Goal: Task Accomplishment & Management: Use online tool/utility

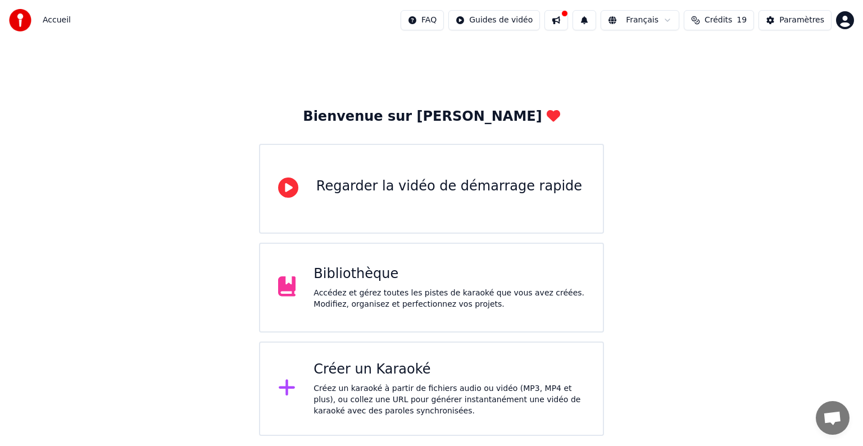
click at [343, 399] on div "Créez un karaoké à partir de fichiers audio ou vidéo (MP3, MP4 et plus), ou col…" at bounding box center [448, 400] width 271 height 34
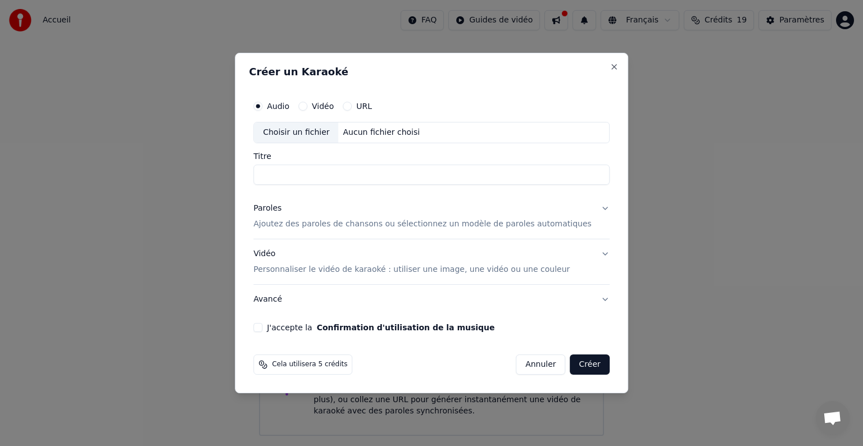
click at [321, 133] on div "Choisir un fichier" at bounding box center [296, 132] width 84 height 20
click at [283, 173] on input "**********" at bounding box center [431, 175] width 356 height 20
drag, startPoint x: 288, startPoint y: 174, endPoint x: 269, endPoint y: 175, distance: 18.6
click at [269, 175] on div "**********" at bounding box center [431, 213] width 365 height 246
type input "**********"
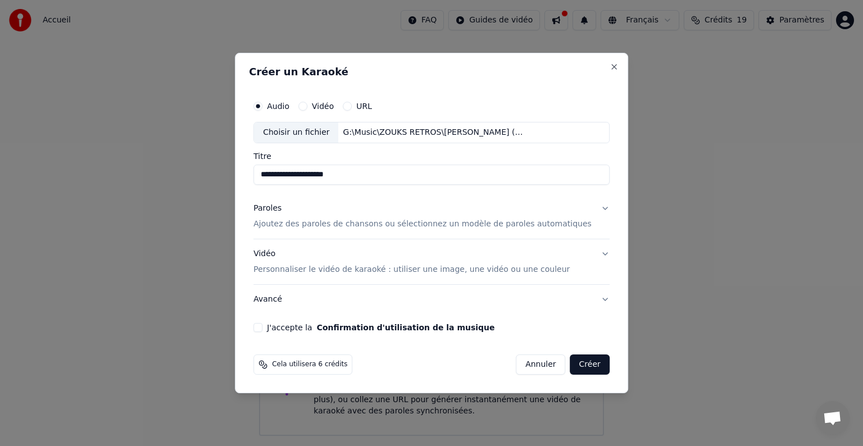
click at [286, 220] on p "Ajoutez des paroles de chansons ou sélectionnez un modèle de paroles automatiqu…" at bounding box center [422, 224] width 338 height 11
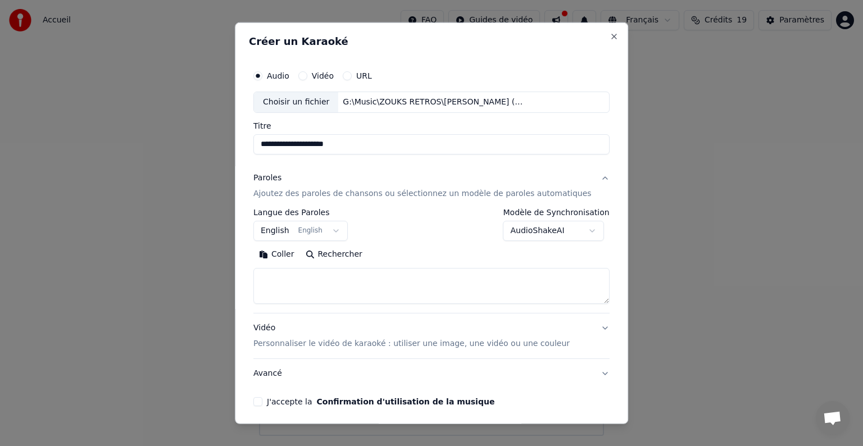
click at [297, 256] on button "Coller" at bounding box center [276, 254] width 47 height 18
type textarea "**********"
click at [341, 233] on button "English English" at bounding box center [300, 231] width 94 height 20
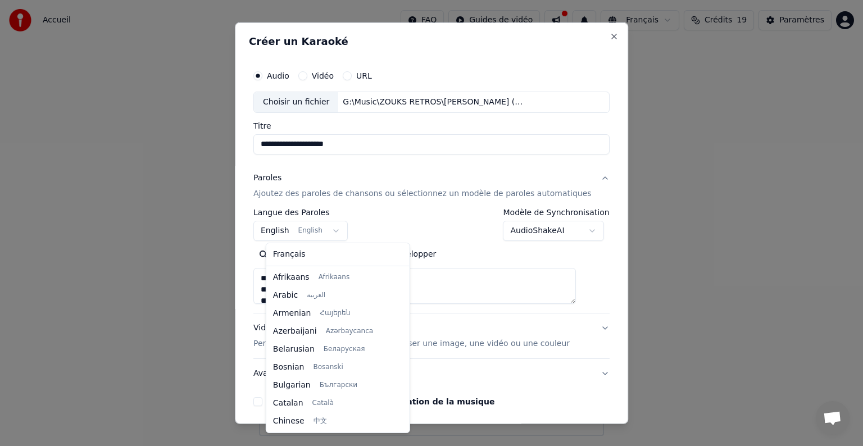
scroll to position [90, 0]
select select "**"
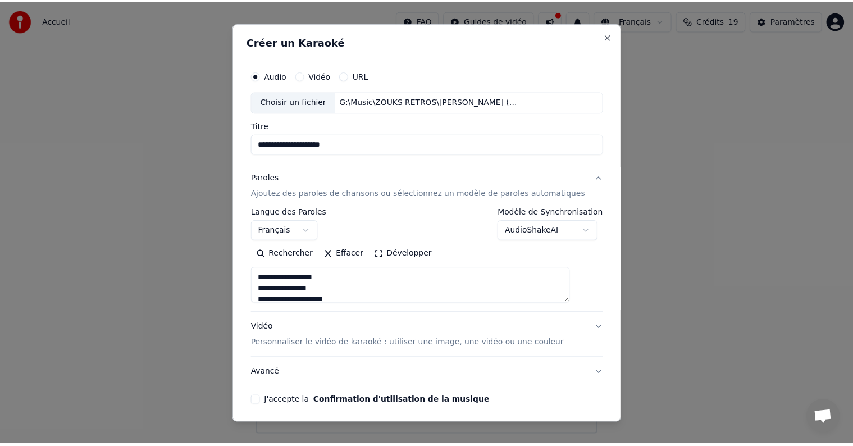
scroll to position [43, 0]
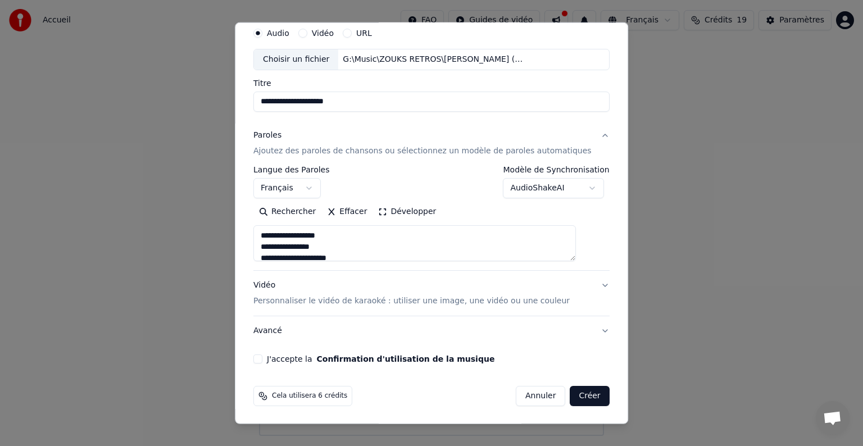
click at [262, 360] on button "J'accepte la Confirmation d'utilisation de la musique" at bounding box center [257, 358] width 9 height 9
type textarea "**********"
click at [575, 394] on button "Créer" at bounding box center [589, 396] width 39 height 20
select select
type textarea "**********"
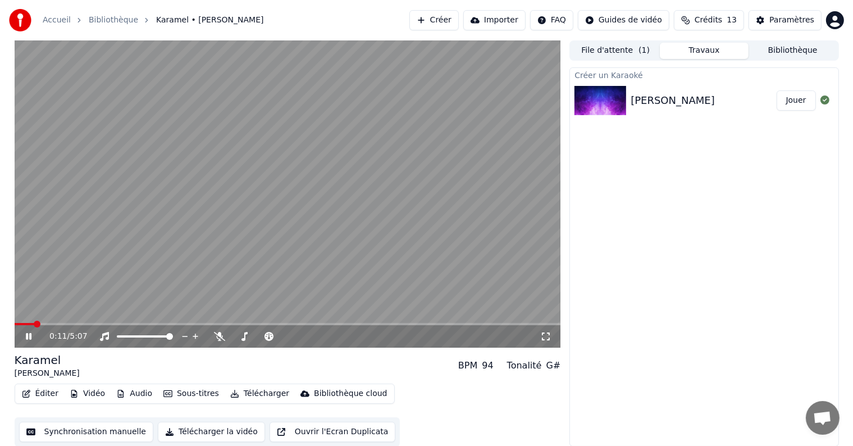
scroll to position [1, 0]
click at [83, 322] on span at bounding box center [288, 323] width 547 height 2
click at [218, 335] on icon at bounding box center [219, 335] width 11 height 9
click at [28, 333] on icon at bounding box center [29, 336] width 6 height 7
click at [40, 391] on button "Éditer" at bounding box center [40, 393] width 46 height 16
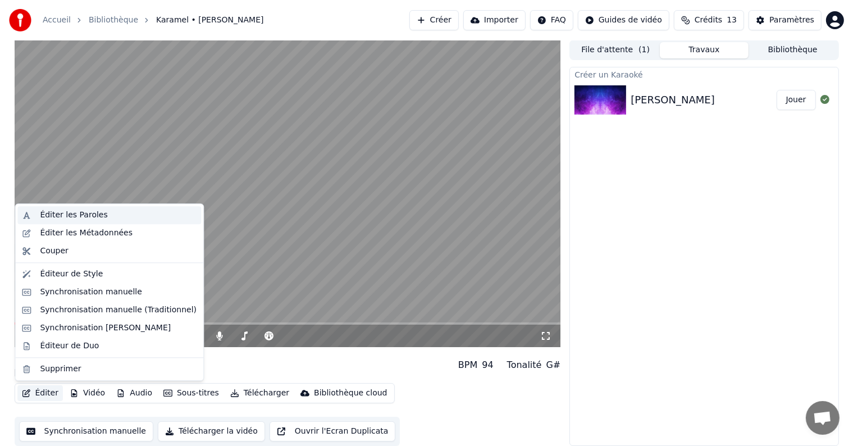
click at [75, 215] on div "Éditer les Paroles" at bounding box center [73, 215] width 67 height 11
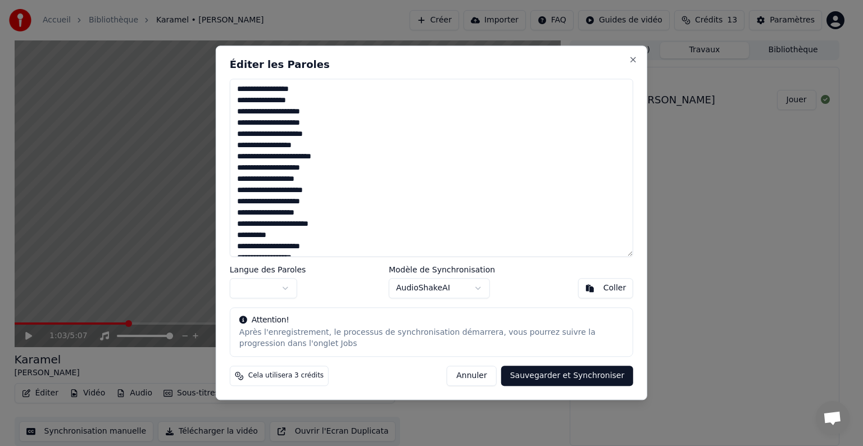
click at [483, 377] on button "Annuler" at bounding box center [471, 376] width 49 height 20
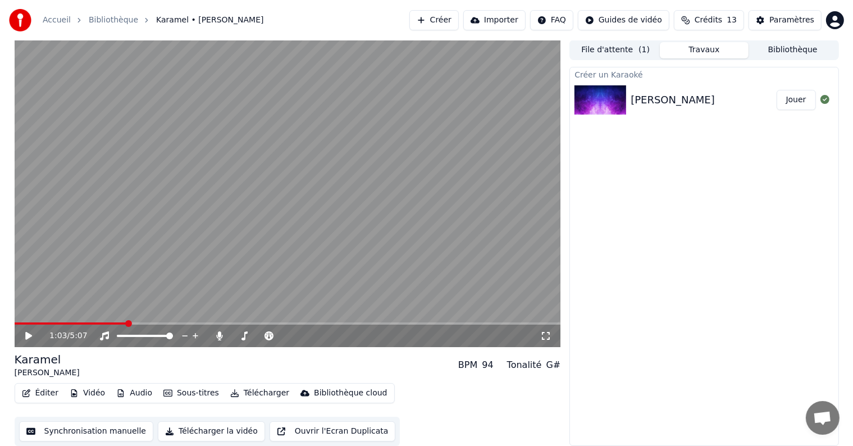
click at [116, 434] on button "Synchronisation manuelle" at bounding box center [86, 431] width 135 height 20
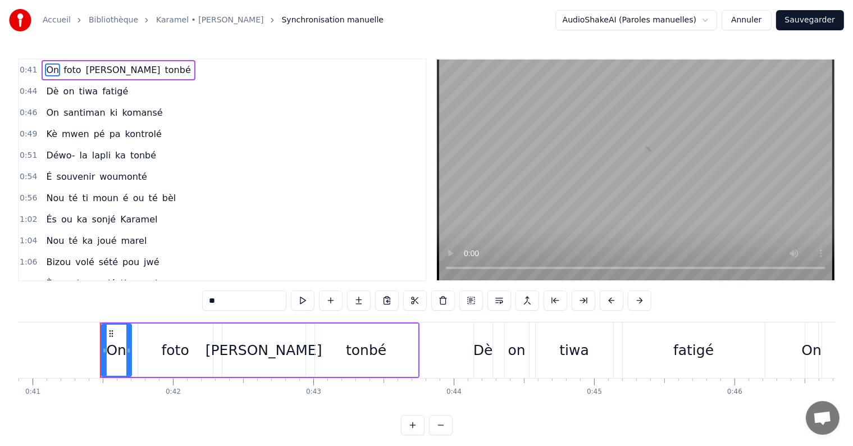
scroll to position [0, 5768]
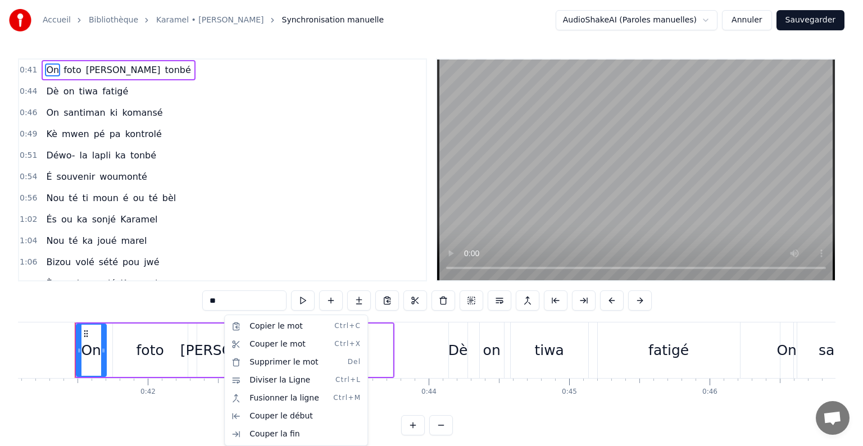
click at [701, 301] on html "Accueil Bibliothèque Karamel • [PERSON_NAME] Synchronisation manuelle AudioShak…" at bounding box center [431, 226] width 863 height 453
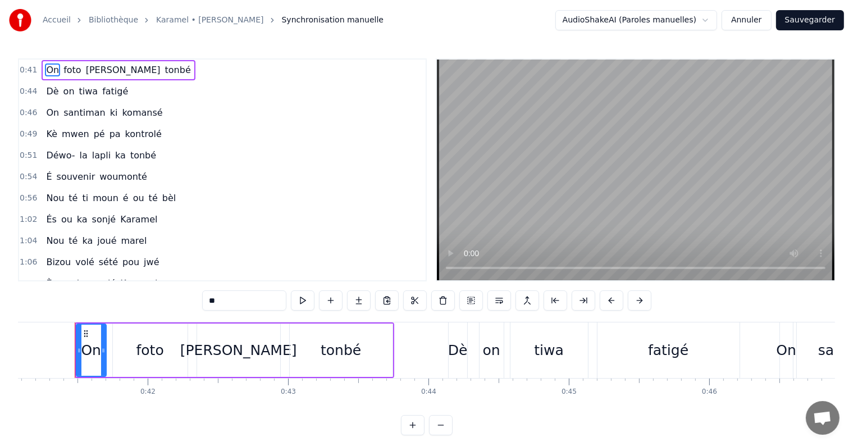
click at [164, 70] on span "tonbé" at bounding box center [178, 69] width 28 height 13
type input "*****"
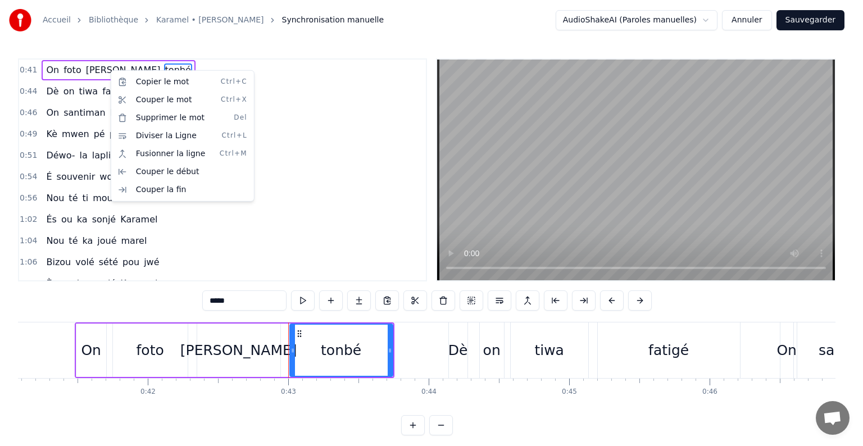
click at [348, 156] on html "Accueil Bibliothèque Karamel • [PERSON_NAME] Synchronisation manuelle AudioShak…" at bounding box center [431, 226] width 863 height 453
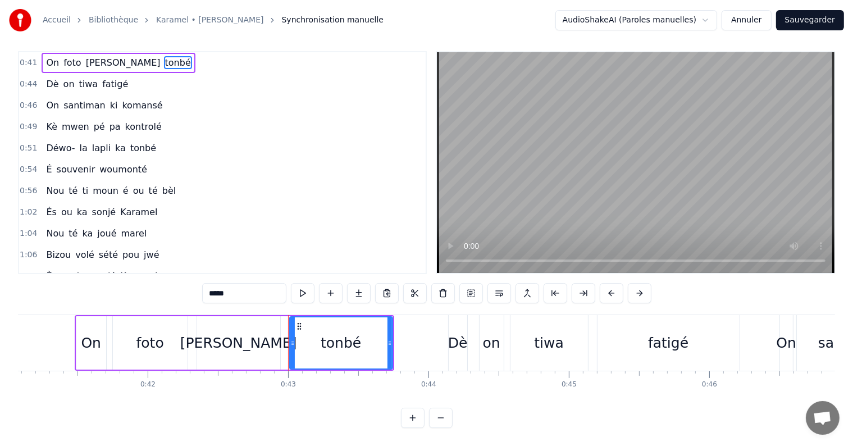
scroll to position [17, 0]
click at [752, 22] on button "Annuler" at bounding box center [746, 20] width 49 height 20
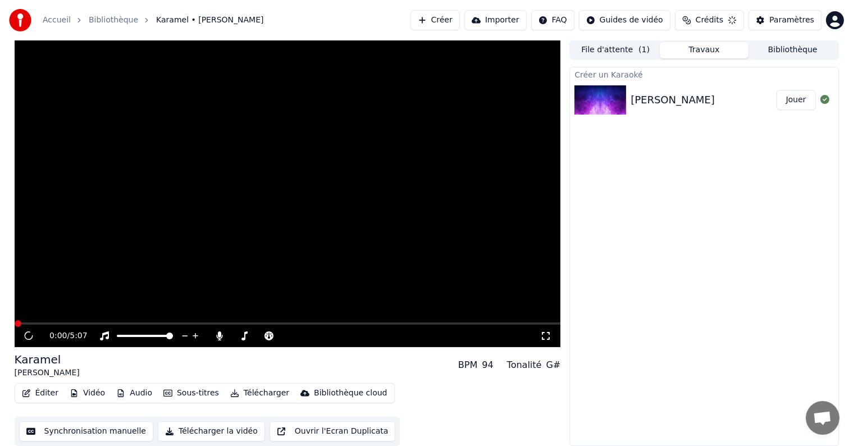
scroll to position [1, 0]
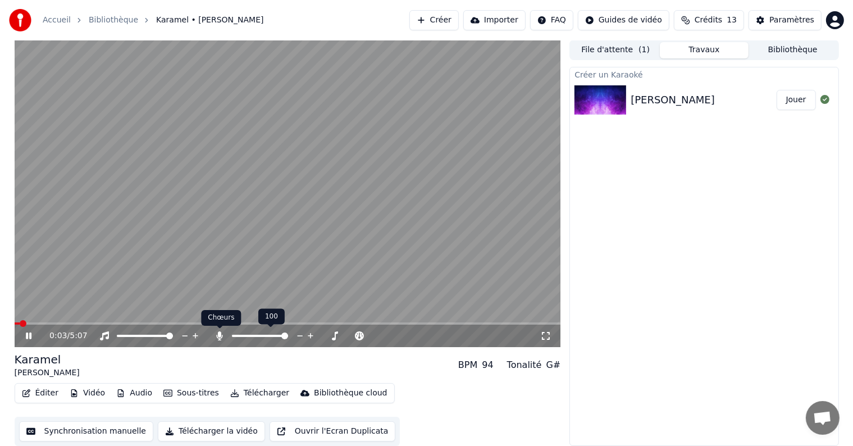
click at [218, 335] on icon at bounding box center [220, 335] width 6 height 9
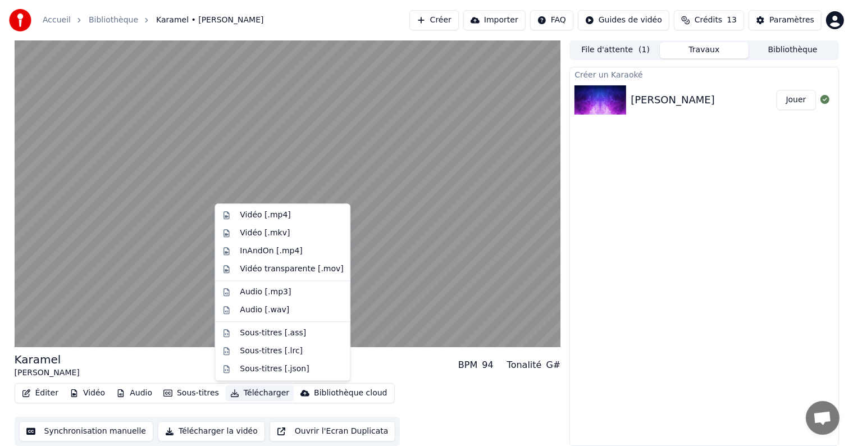
click at [252, 393] on button "Télécharger" at bounding box center [260, 393] width 68 height 16
click at [267, 349] on div "Sous-titres [.lrc]" at bounding box center [271, 350] width 63 height 11
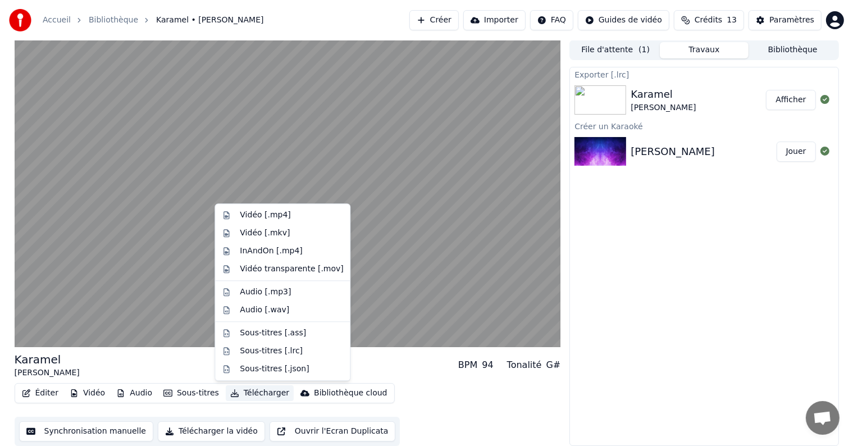
click at [260, 391] on button "Télécharger" at bounding box center [260, 393] width 68 height 16
click at [267, 294] on div "Audio [.mp3]" at bounding box center [265, 291] width 51 height 11
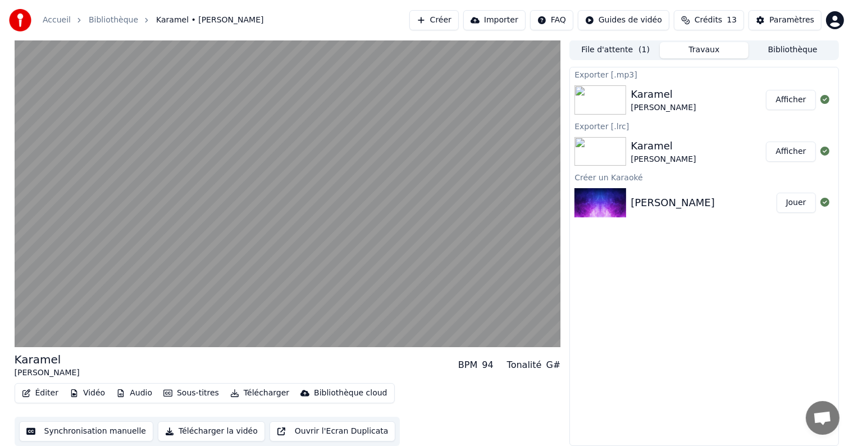
click at [330, 427] on button "Ouvrir l'Ecran Duplicata" at bounding box center [333, 431] width 126 height 20
click at [306, 432] on button "Fermer l'Ecran Duplicata" at bounding box center [332, 431] width 125 height 20
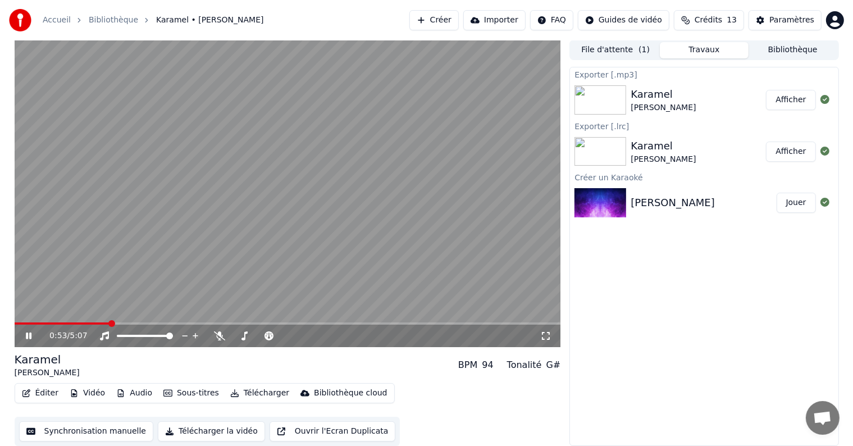
click at [802, 153] on button "Afficher" at bounding box center [790, 152] width 49 height 20
